Goal: Book appointment/travel/reservation

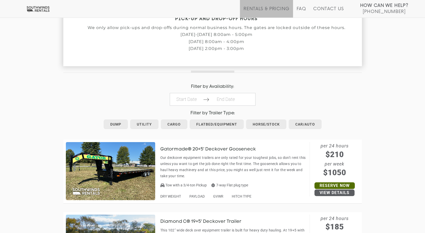
scroll to position [204, 0]
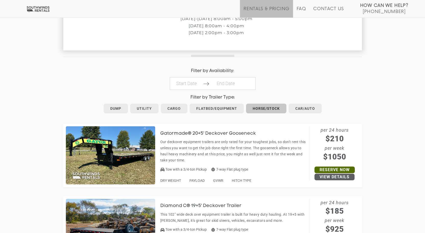
click at [268, 107] on link "Horse/Stock" at bounding box center [266, 109] width 40 height 10
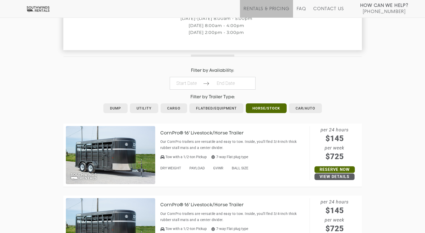
scroll to position [189, 0]
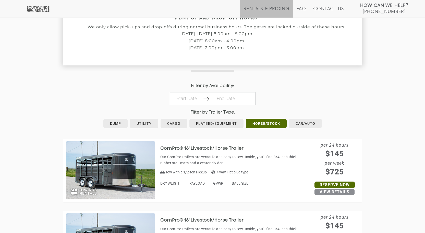
click at [335, 192] on link "View Details" at bounding box center [334, 192] width 40 height 7
